Goal: Task Accomplishment & Management: Manage account settings

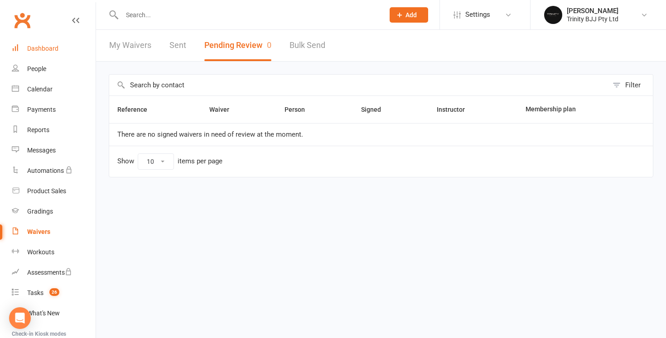
click at [33, 51] on div "Dashboard" at bounding box center [42, 48] width 31 height 7
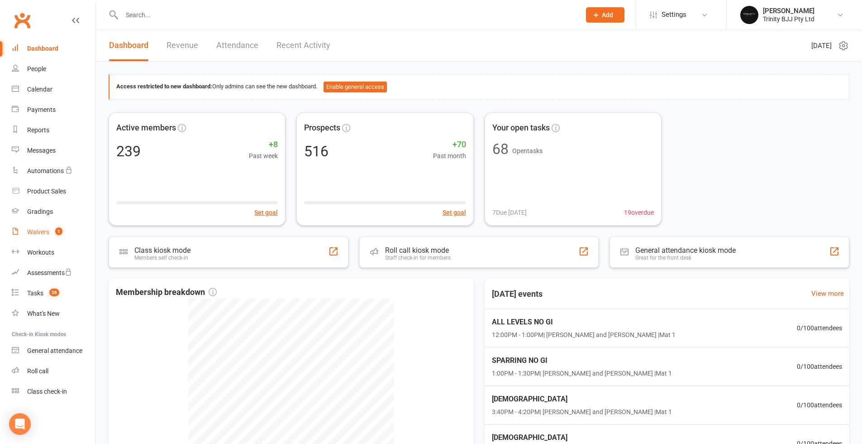
click at [48, 235] on link "Waivers 1" at bounding box center [54, 232] width 84 height 20
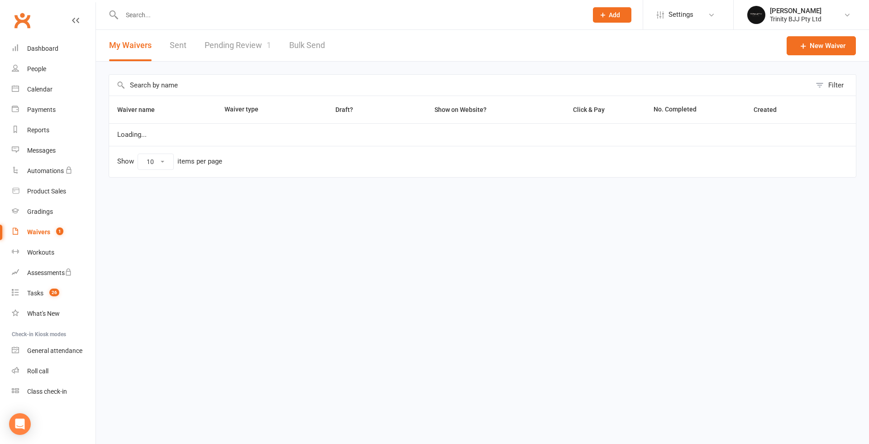
click at [238, 35] on link "Pending Review 1" at bounding box center [238, 45] width 67 height 31
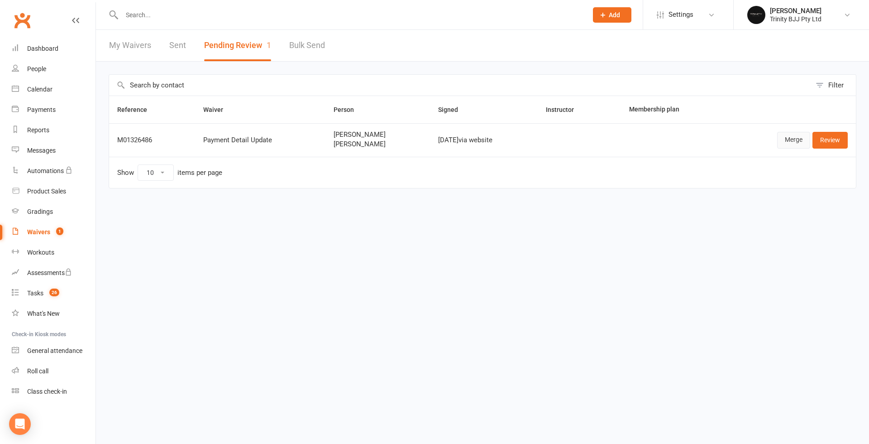
click at [800, 142] on link "Merge" at bounding box center [793, 140] width 33 height 16
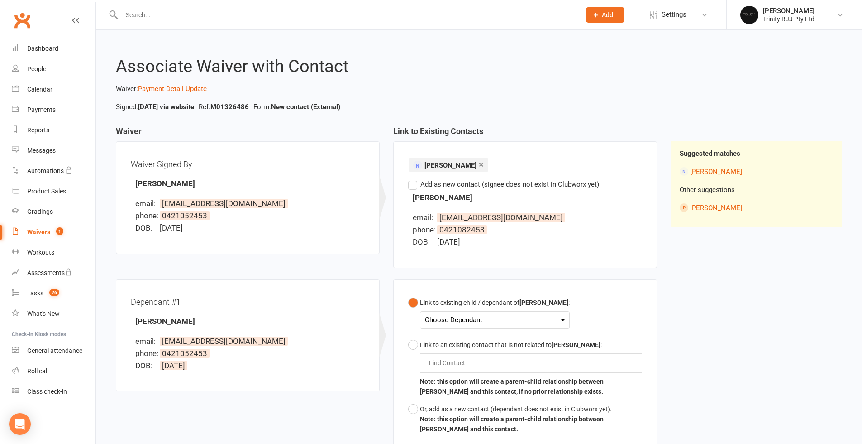
scroll to position [119, 0]
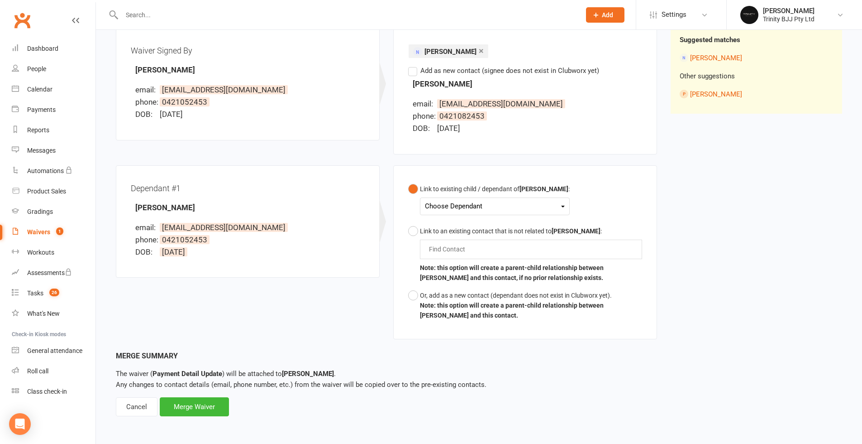
click at [433, 208] on div "Choose Dependant [PERSON_NAME]" at bounding box center [495, 206] width 150 height 18
click at [441, 201] on div "Choose Dependant" at bounding box center [495, 206] width 140 height 12
click at [441, 224] on span at bounding box center [438, 227] width 11 height 11
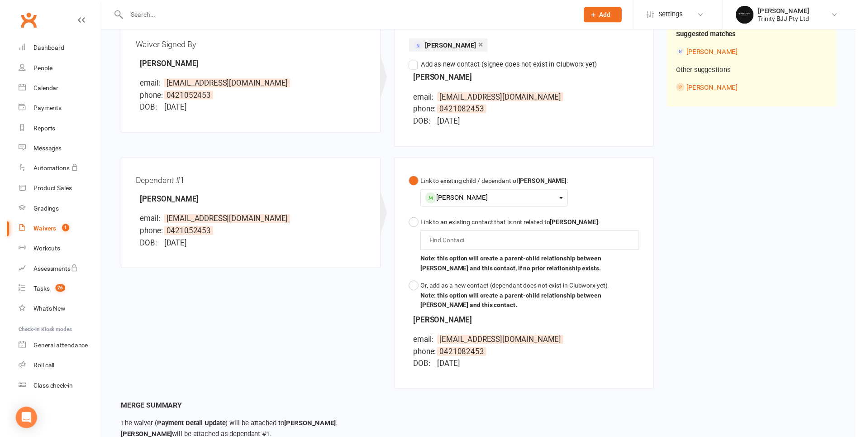
scroll to position [191, 0]
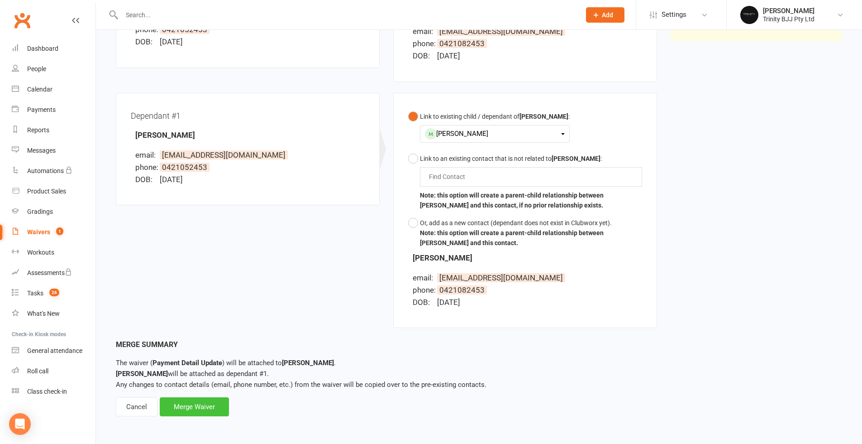
click at [185, 402] on div "Merge Waiver" at bounding box center [194, 406] width 69 height 19
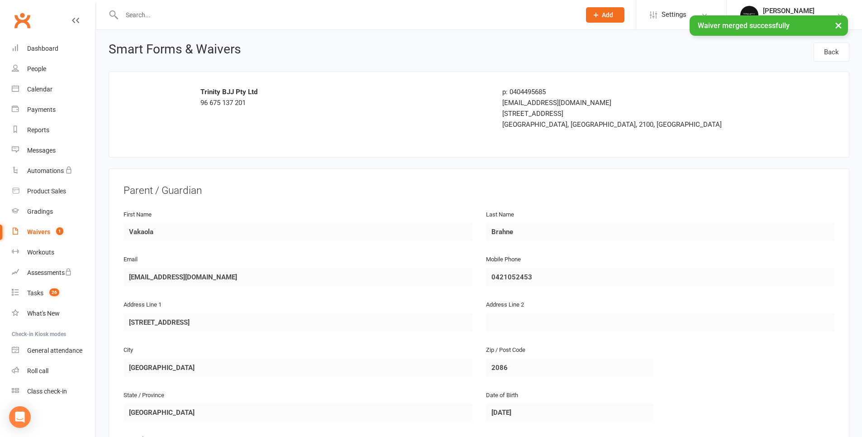
click at [19, 230] on link "Waivers 1" at bounding box center [54, 232] width 84 height 20
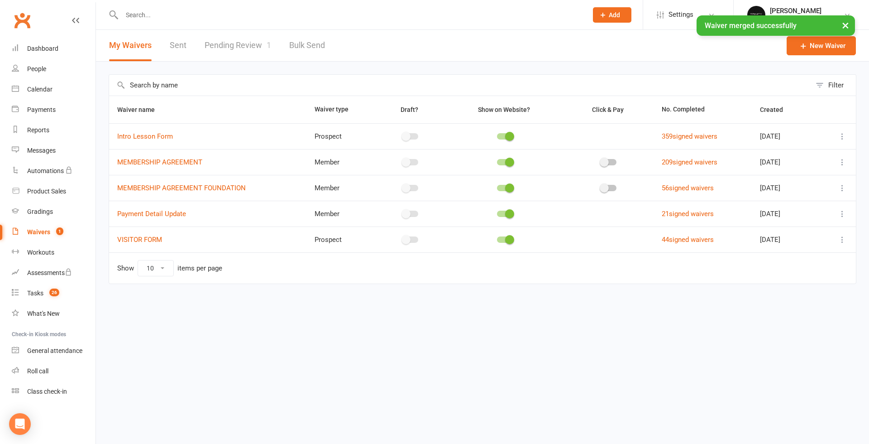
click at [244, 46] on link "Pending Review 1" at bounding box center [238, 45] width 67 height 31
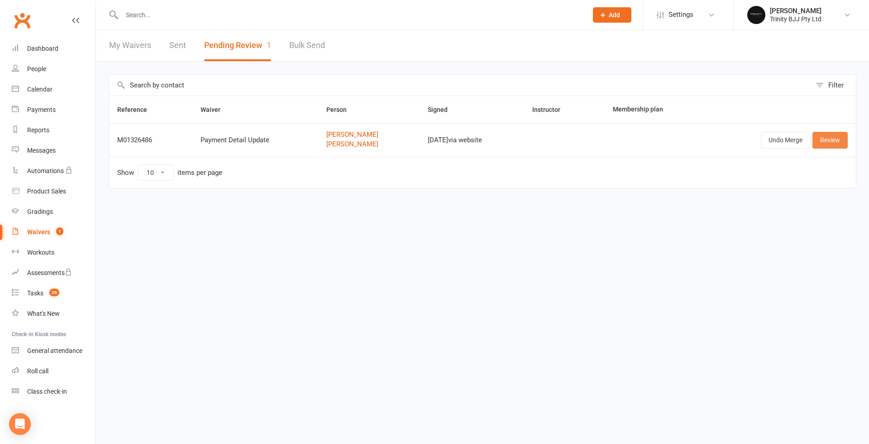
click at [826, 144] on link "Review" at bounding box center [830, 140] width 35 height 16
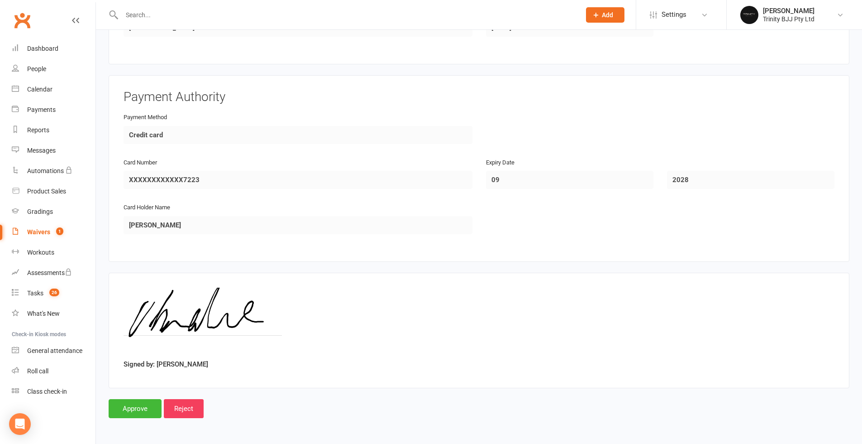
scroll to position [148, 0]
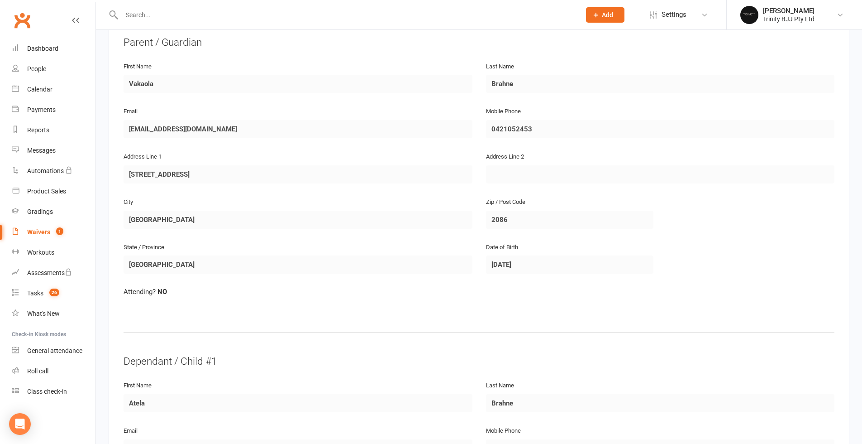
click at [34, 234] on div "Waivers" at bounding box center [38, 231] width 23 height 7
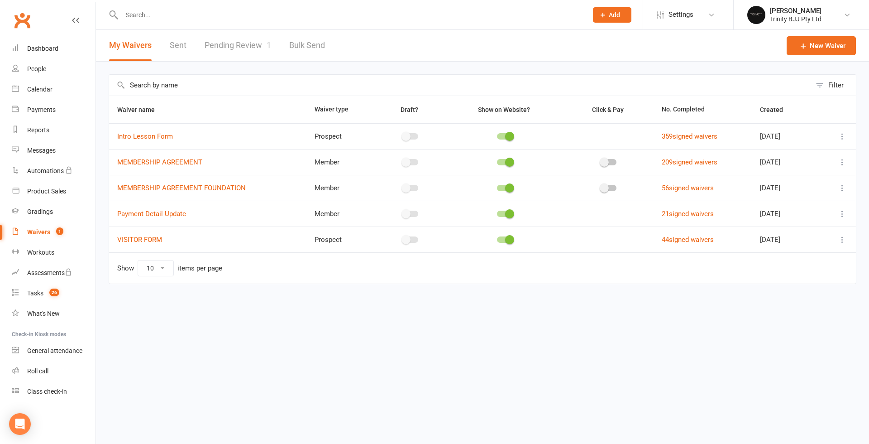
click at [244, 41] on link "Pending Review 1" at bounding box center [238, 45] width 67 height 31
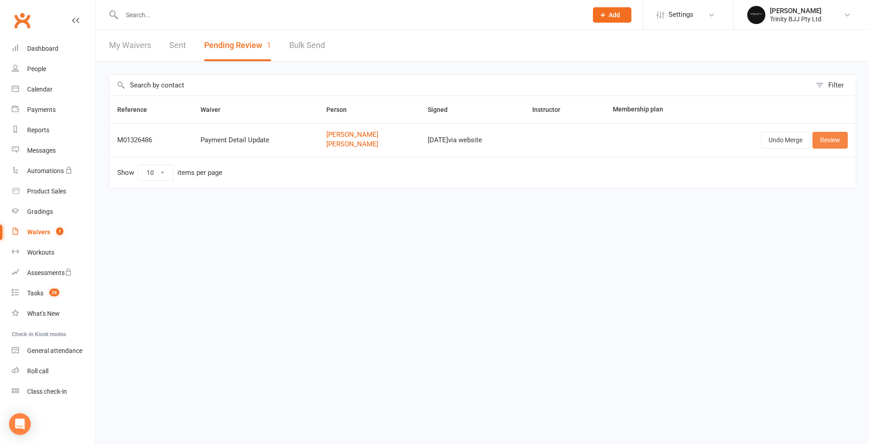
click at [842, 147] on link "Review" at bounding box center [830, 140] width 35 height 16
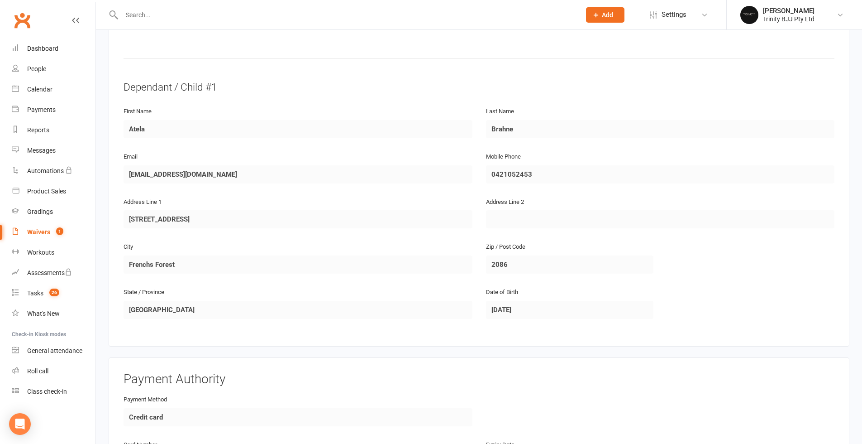
scroll to position [706, 0]
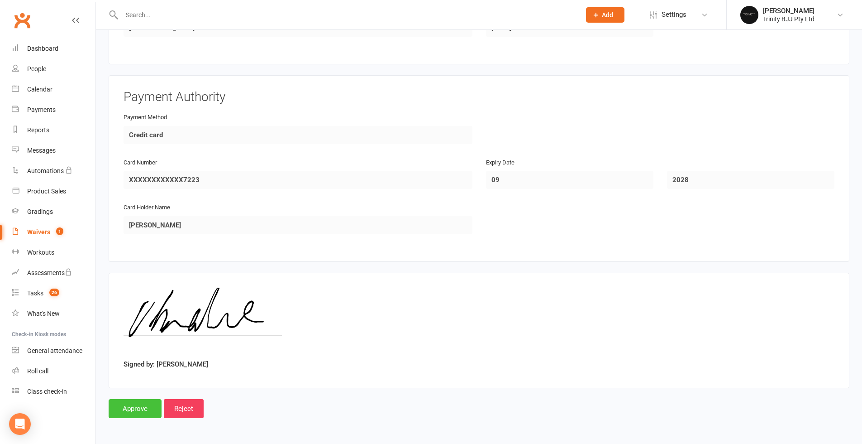
click at [132, 404] on input "Approve" at bounding box center [135, 408] width 53 height 19
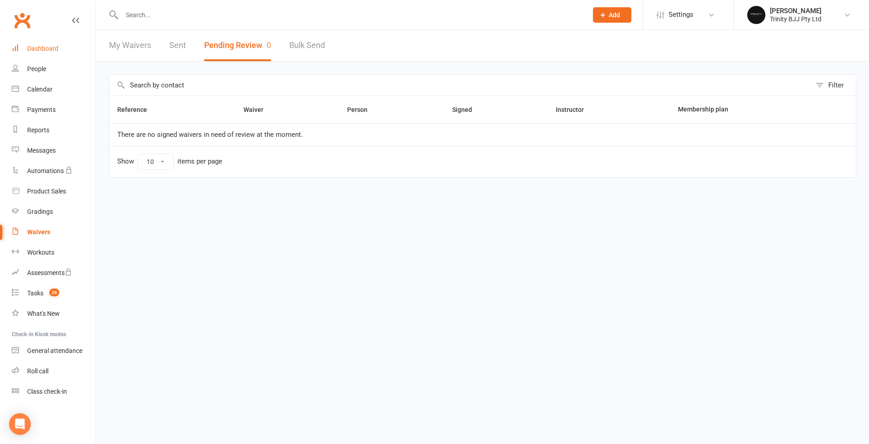
click at [51, 47] on div "Dashboard" at bounding box center [42, 48] width 31 height 7
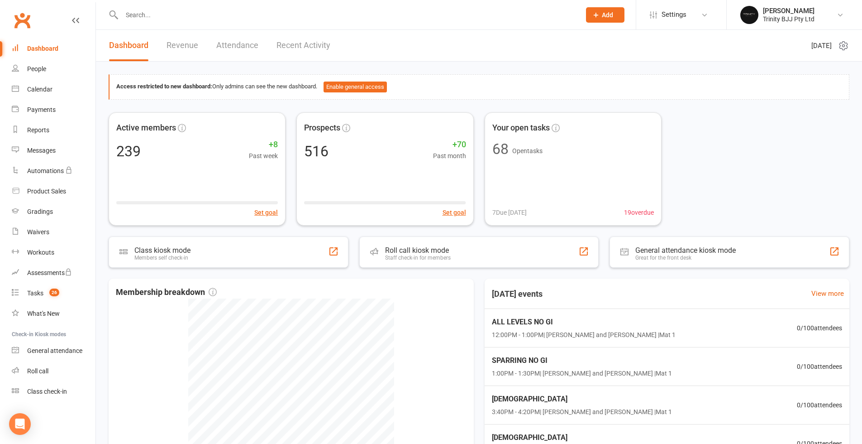
click at [153, 18] on input "text" at bounding box center [346, 15] width 455 height 13
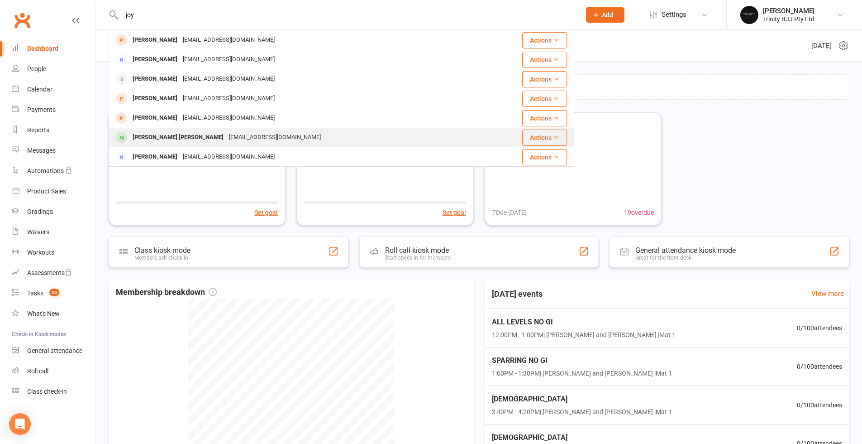
type input "joy"
click at [192, 140] on div "[PERSON_NAME] [PERSON_NAME]" at bounding box center [178, 137] width 96 height 13
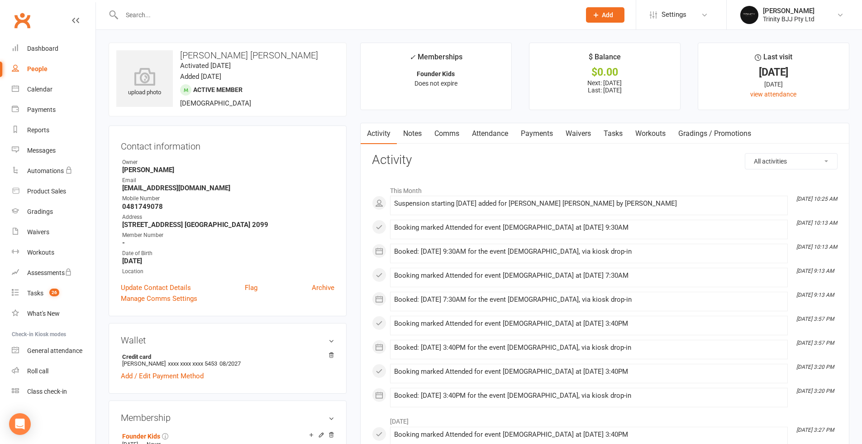
click at [38, 66] on div "People" at bounding box center [37, 68] width 20 height 7
select select "100"
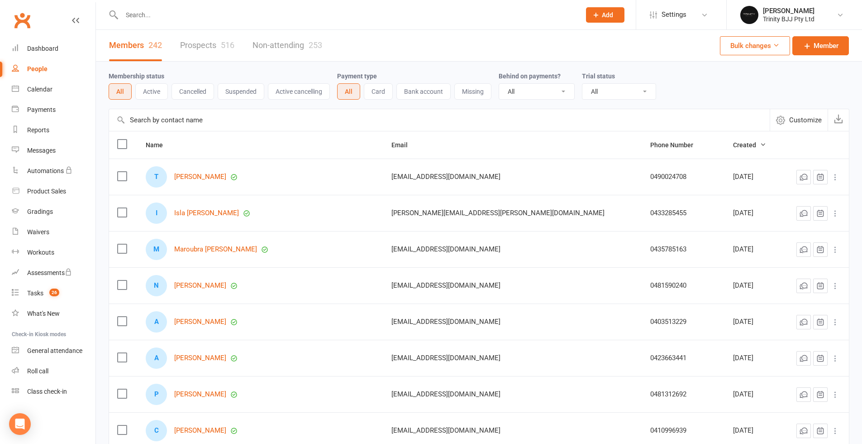
select select "true"
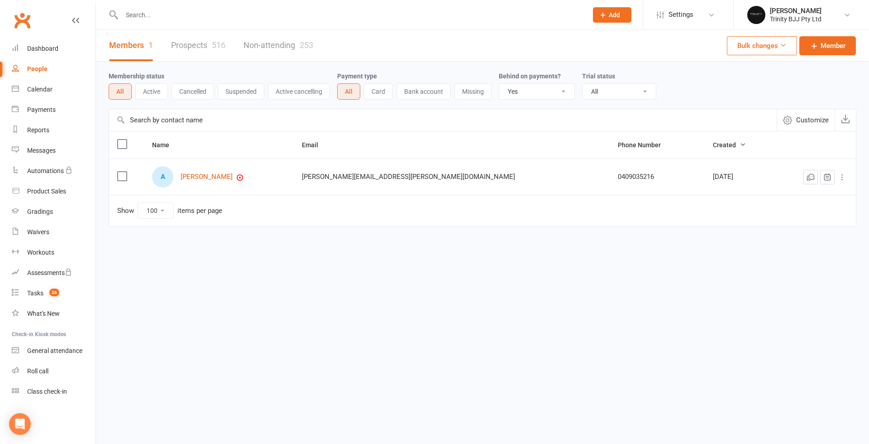
click at [43, 67] on div "People" at bounding box center [37, 68] width 20 height 7
click at [25, 39] on link "Dashboard" at bounding box center [54, 48] width 84 height 20
